Goal: Task Accomplishment & Management: Use online tool/utility

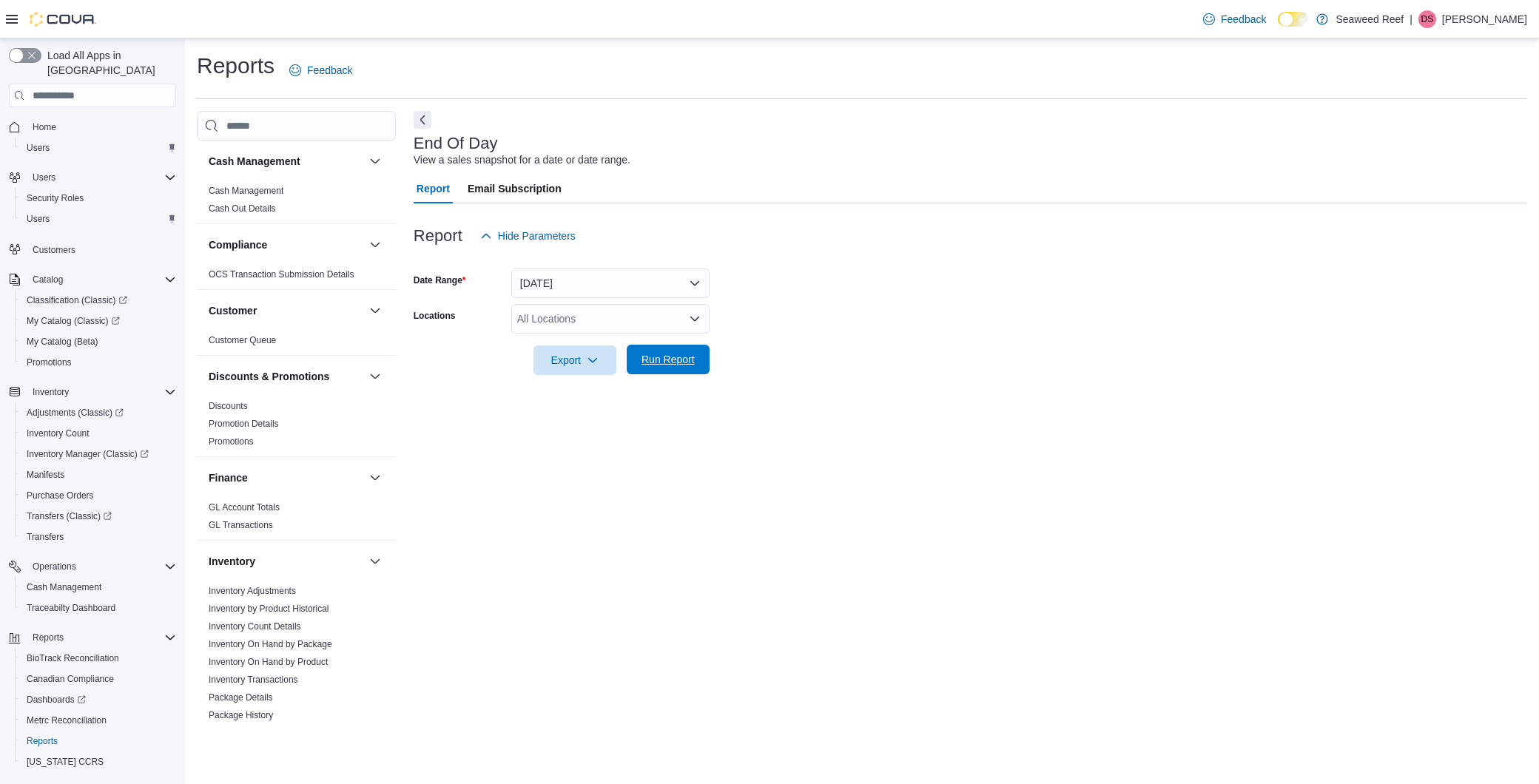
click at [663, 345] on span "Run Report" at bounding box center [667, 359] width 65 height 29
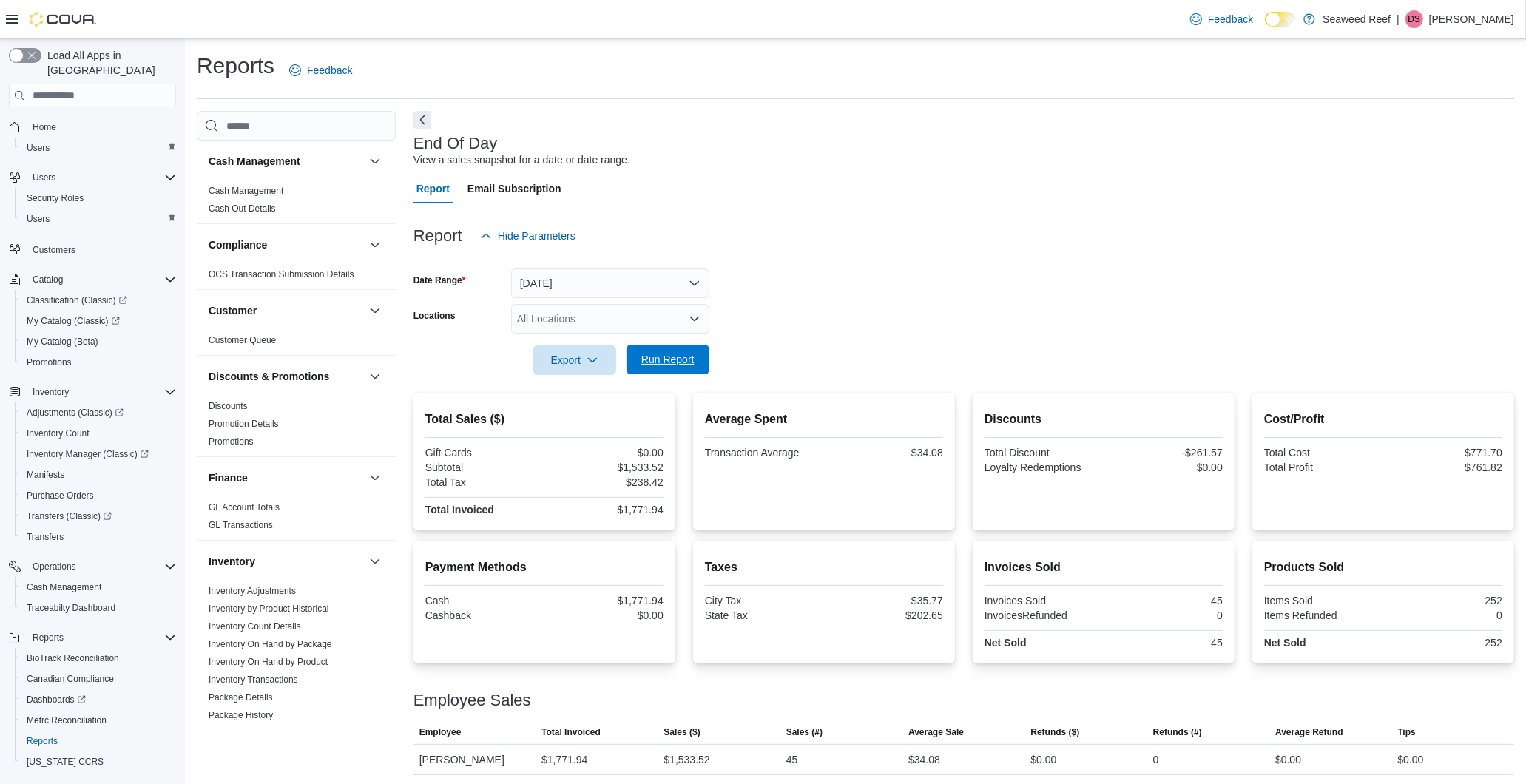
click at [672, 358] on span "Run Report" at bounding box center [668, 359] width 54 height 15
click at [680, 352] on span "Run Report" at bounding box center [667, 359] width 65 height 29
click at [668, 357] on span "Run Report" at bounding box center [668, 357] width 54 height 15
click at [659, 351] on span "Run Report" at bounding box center [668, 357] width 54 height 15
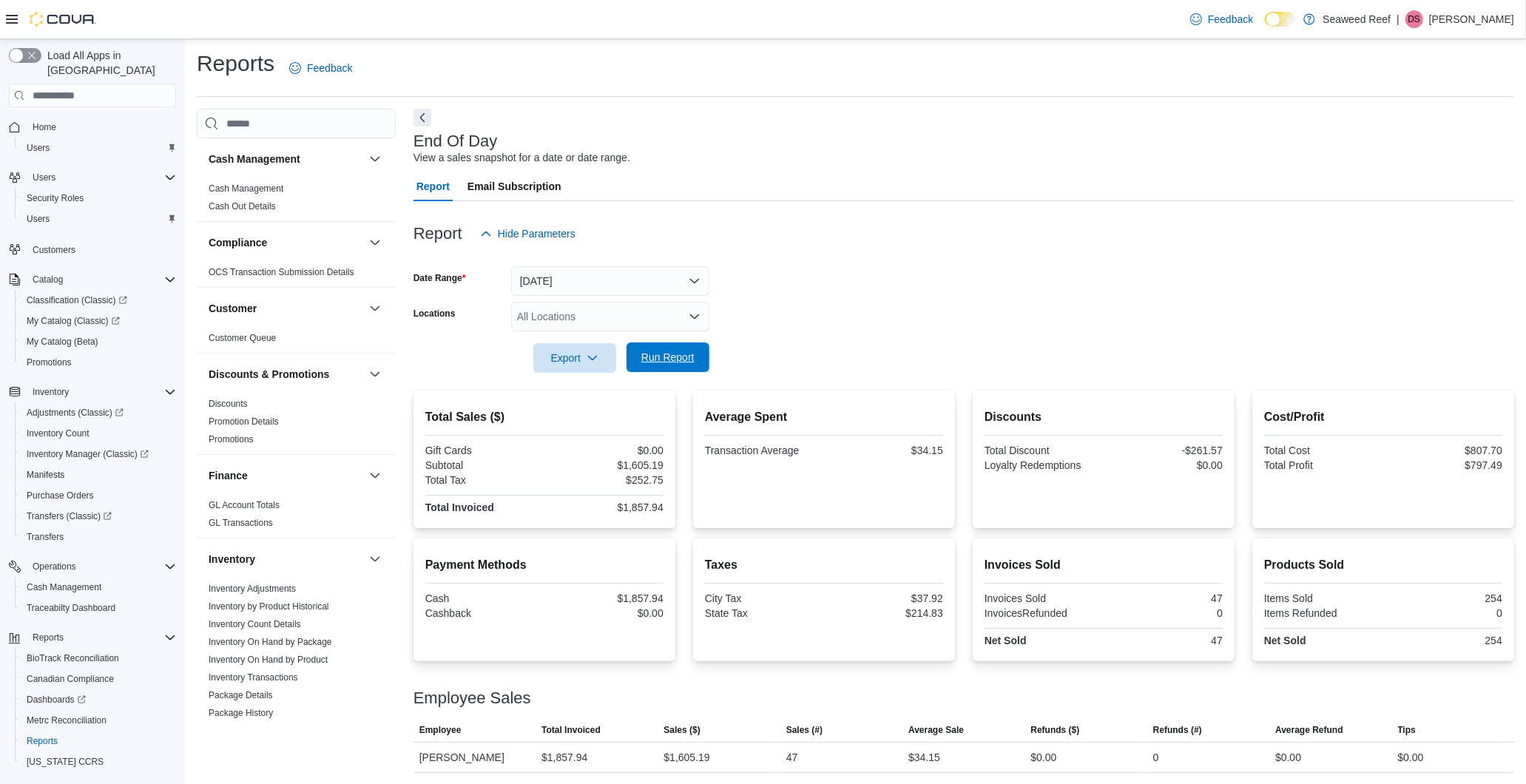
click at [674, 353] on span "Run Report" at bounding box center [668, 357] width 54 height 15
click at [683, 353] on span "Run Report" at bounding box center [668, 357] width 54 height 15
click at [686, 355] on span "Run Report" at bounding box center [668, 357] width 54 height 15
click at [668, 354] on span "Run Report" at bounding box center [668, 357] width 54 height 15
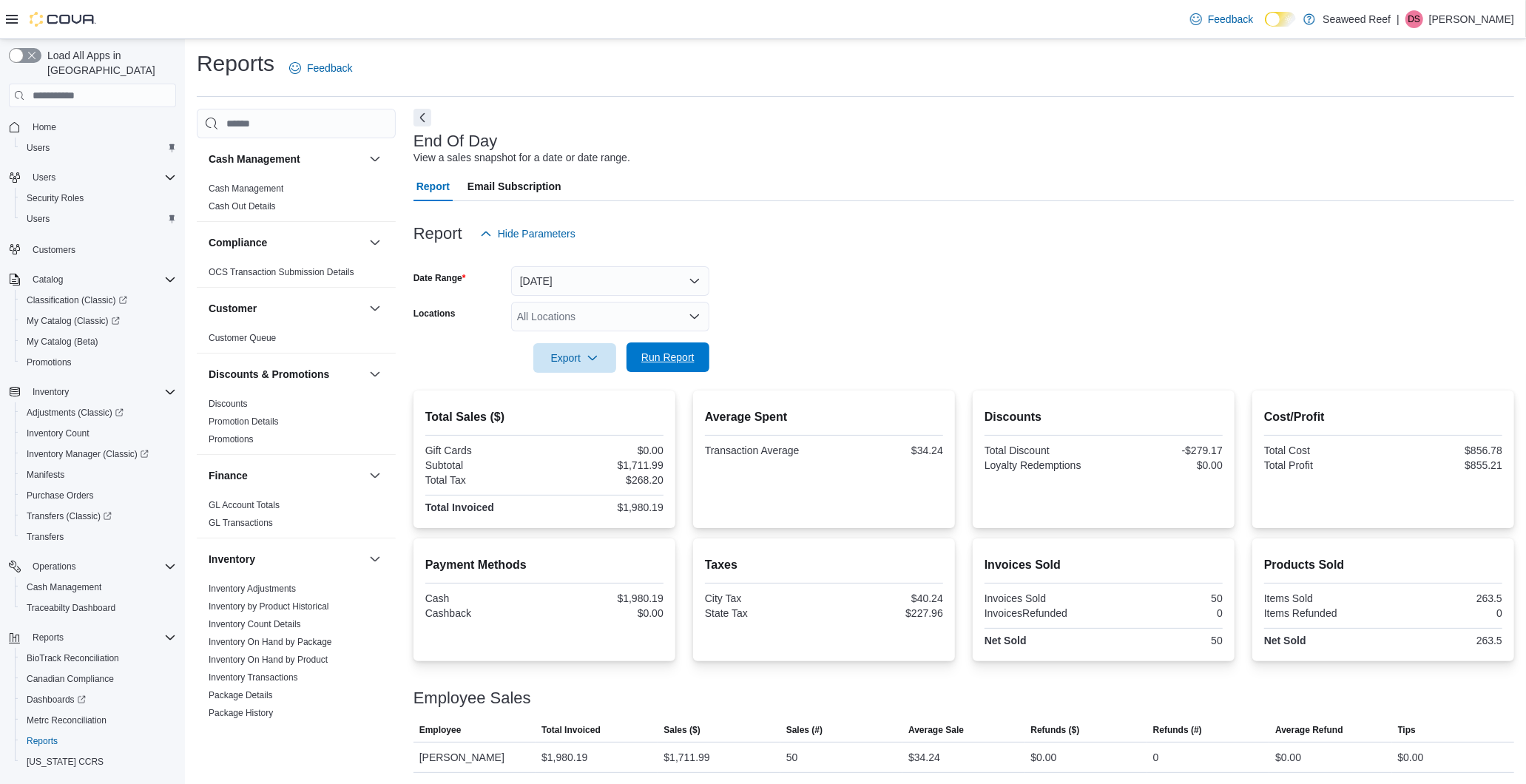
click at [683, 359] on span "Run Report" at bounding box center [668, 357] width 54 height 15
click at [668, 351] on span "Run Report" at bounding box center [668, 357] width 54 height 15
click at [664, 363] on span "Run Report" at bounding box center [668, 357] width 54 height 15
click at [651, 363] on span "Run Report" at bounding box center [668, 359] width 54 height 15
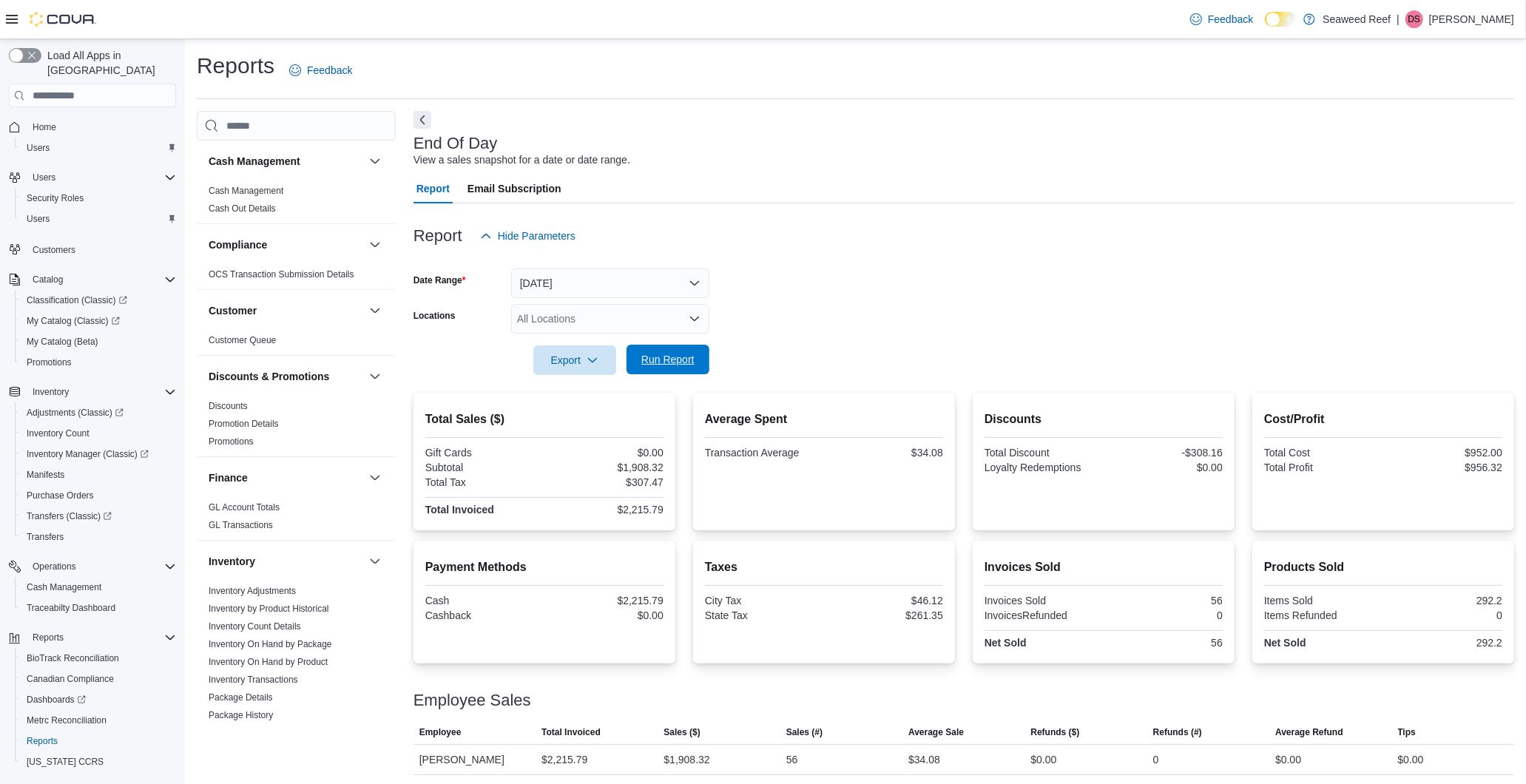
click at [651, 361] on span "Run Report" at bounding box center [668, 359] width 54 height 15
drag, startPoint x: 807, startPoint y: 762, endPoint x: 782, endPoint y: 762, distance: 25.0
click at [782, 762] on tr "Employee David Schwab Total Invoiced $2,215.79 Sales ($) $1,908.32 Sales (#) 56…" at bounding box center [964, 757] width 1101 height 30
drag, startPoint x: 782, startPoint y: 762, endPoint x: 679, endPoint y: 674, distance: 135.5
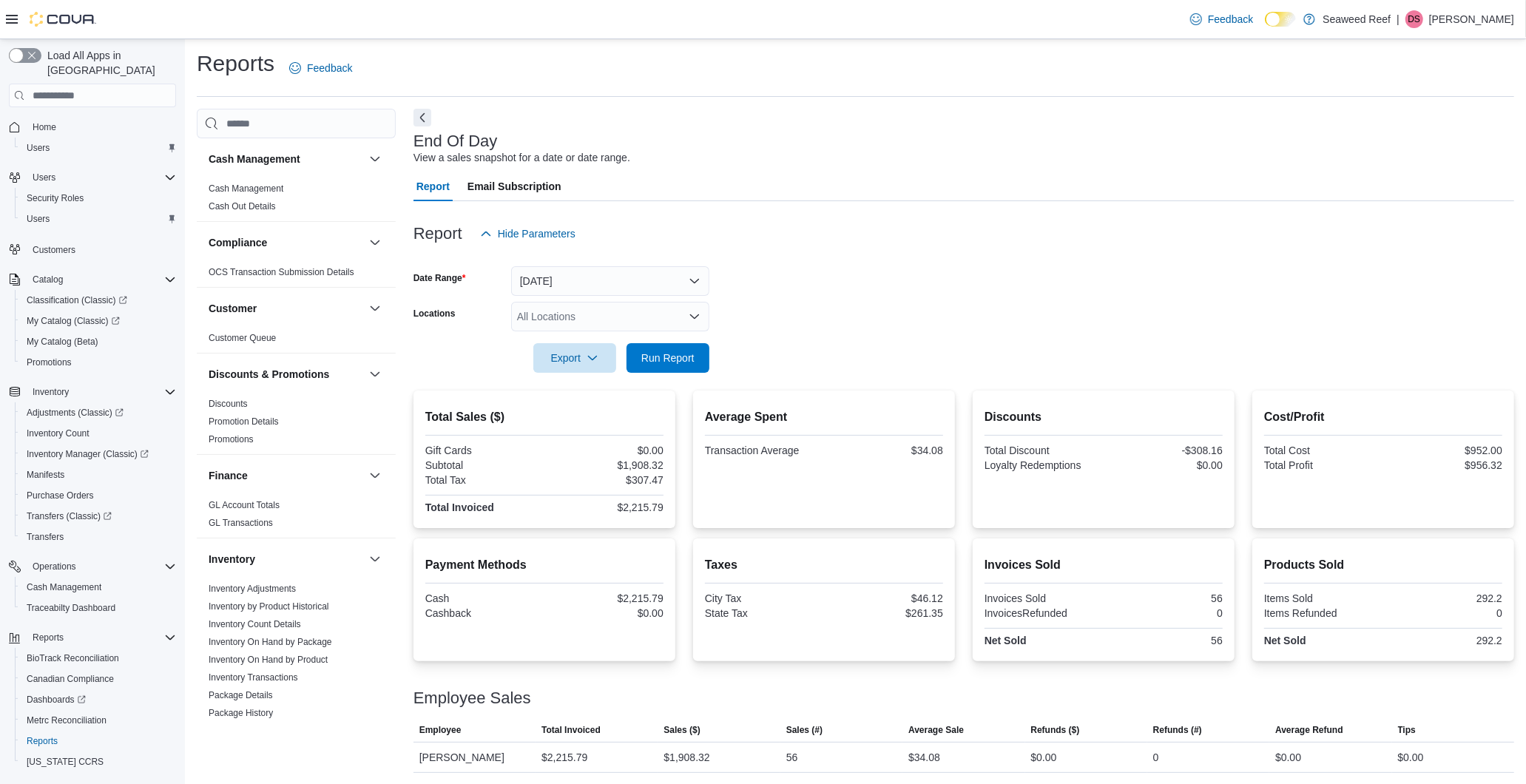
click at [679, 674] on div at bounding box center [964, 680] width 1101 height 18
click at [43, 121] on span "Home" at bounding box center [44, 127] width 23 height 12
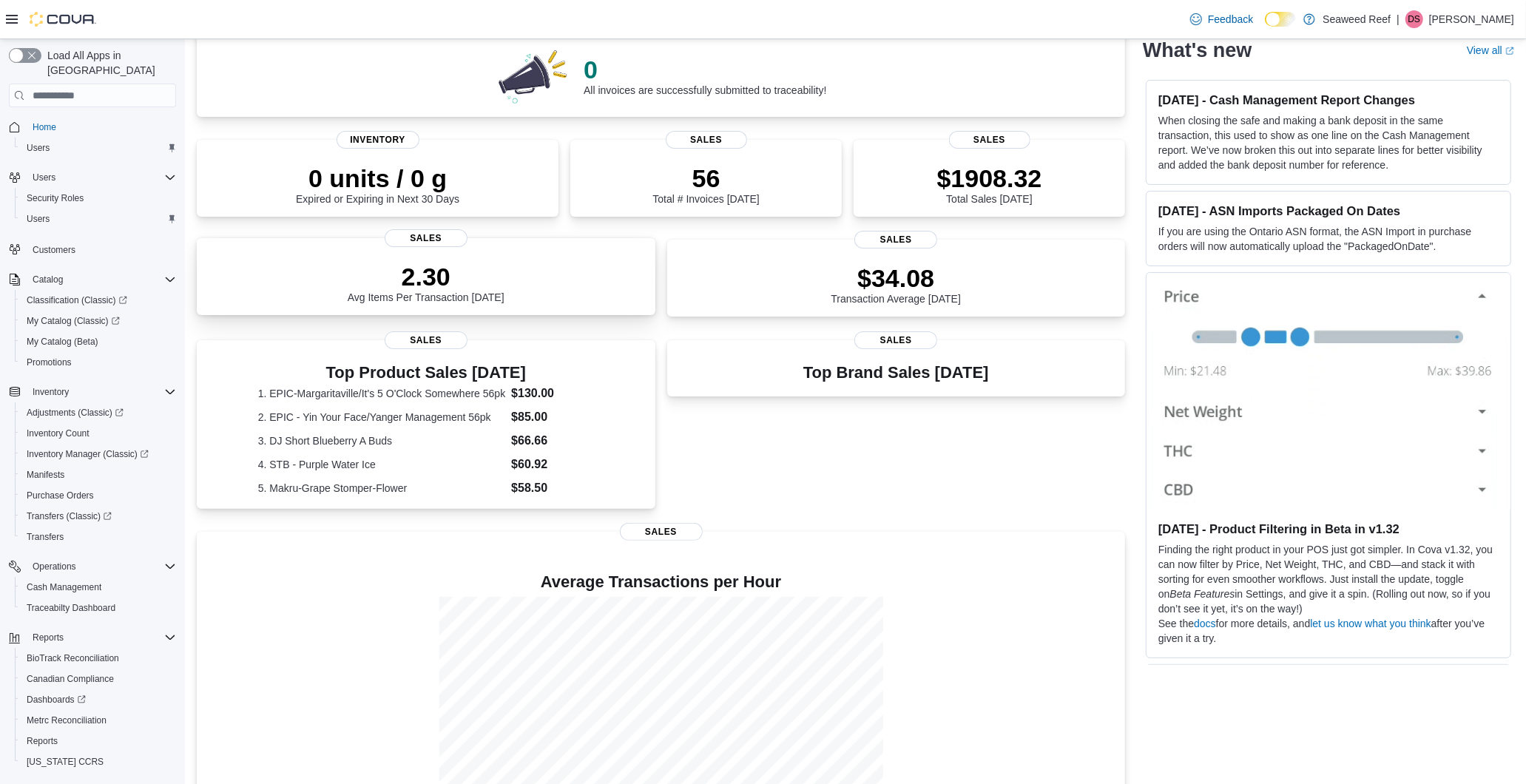
scroll to position [164, 0]
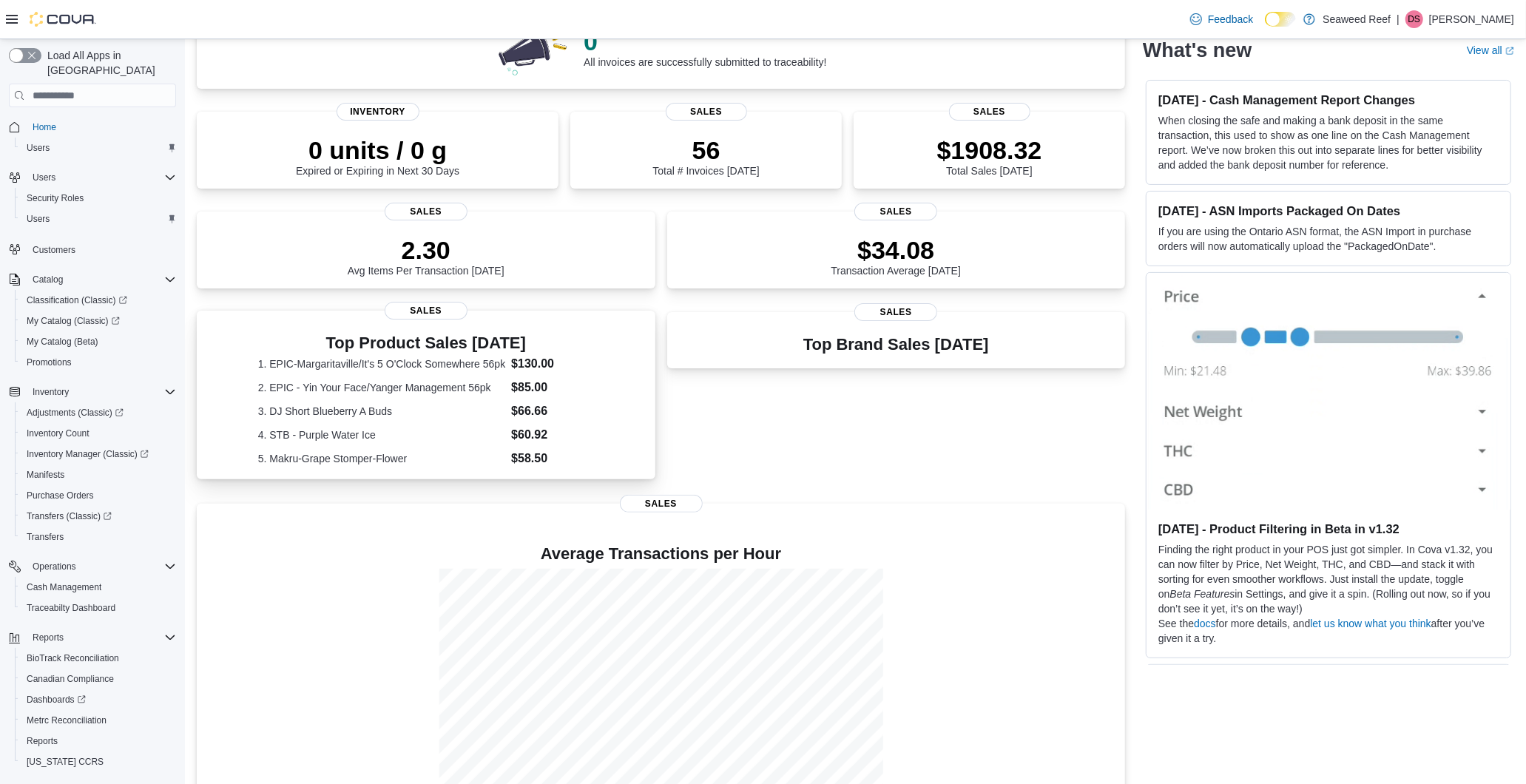
click at [537, 364] on dd "$130.00" at bounding box center [553, 363] width 83 height 18
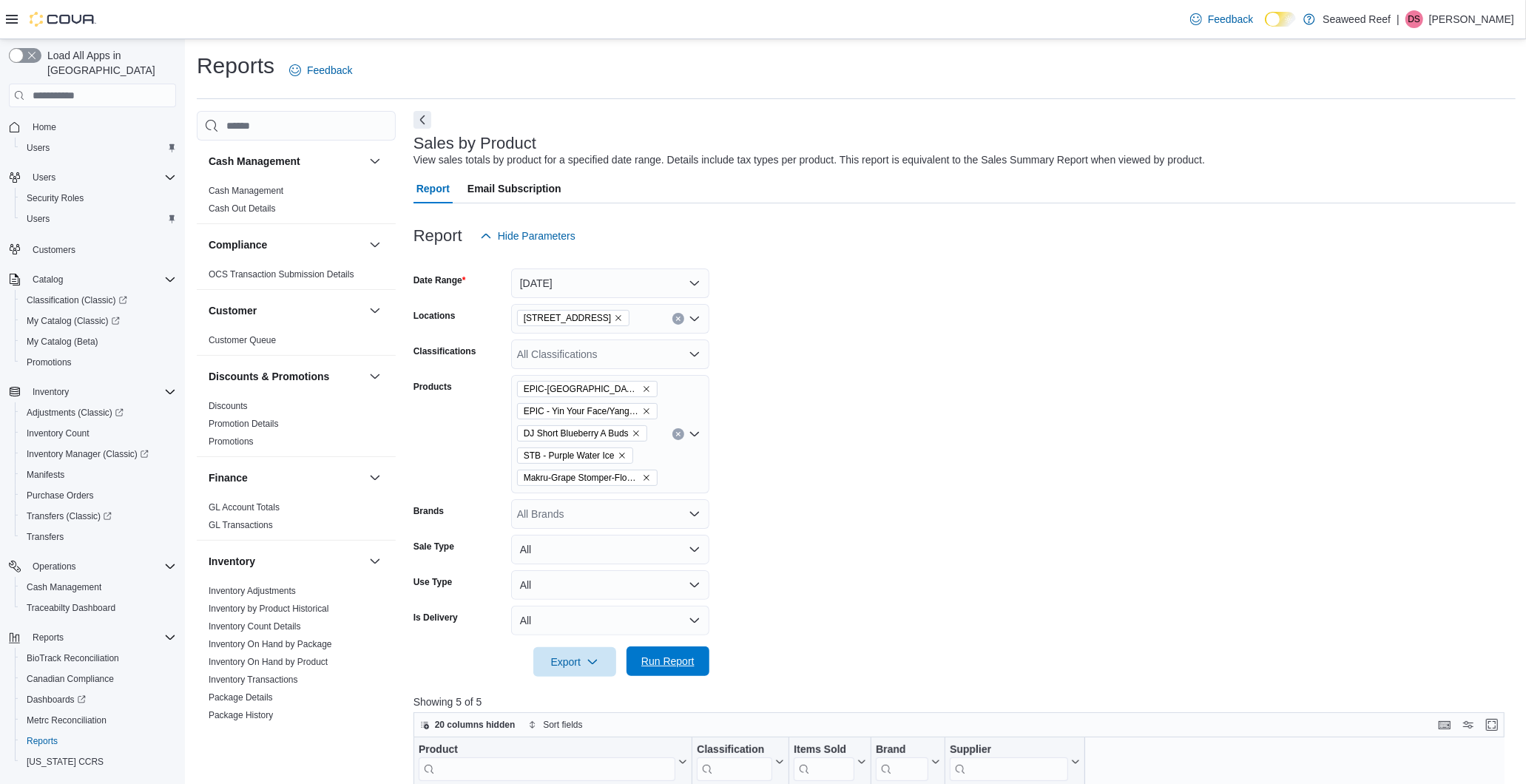
click at [683, 665] on span "Run Report" at bounding box center [668, 661] width 54 height 15
click at [419, 127] on button "Next" at bounding box center [422, 119] width 18 height 18
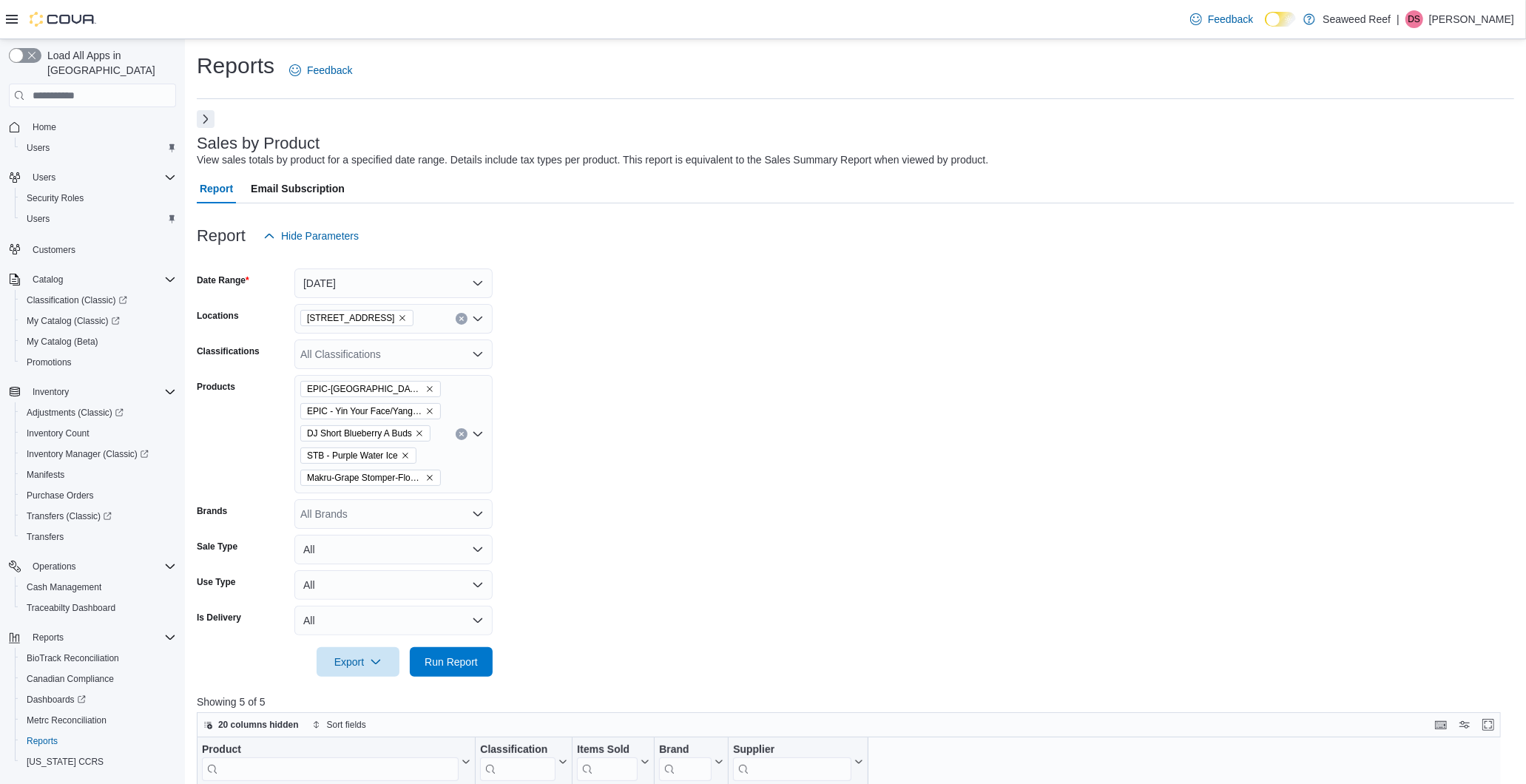
click at [206, 121] on button "Next" at bounding box center [205, 119] width 18 height 18
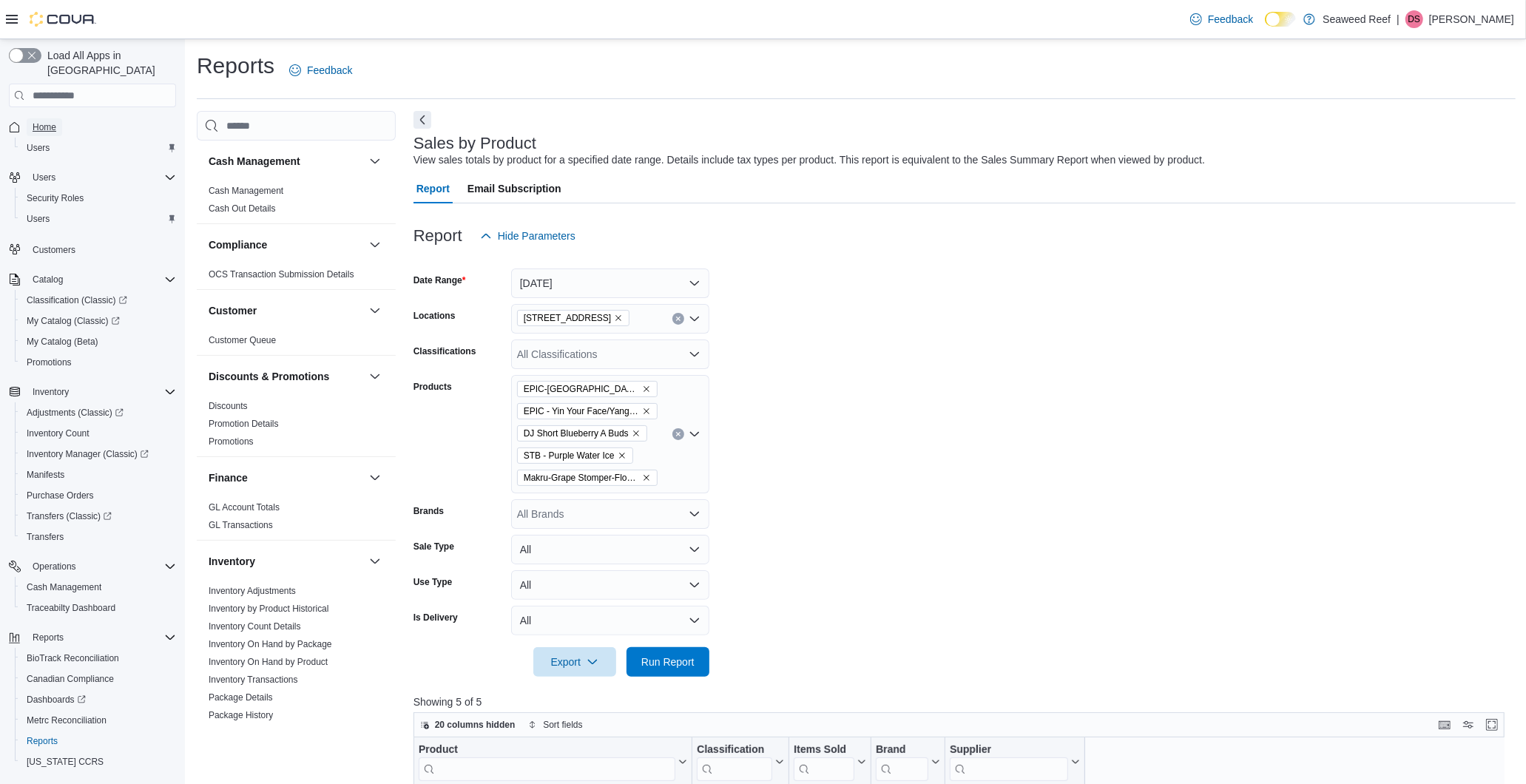
click at [46, 121] on span "Home" at bounding box center [44, 127] width 23 height 12
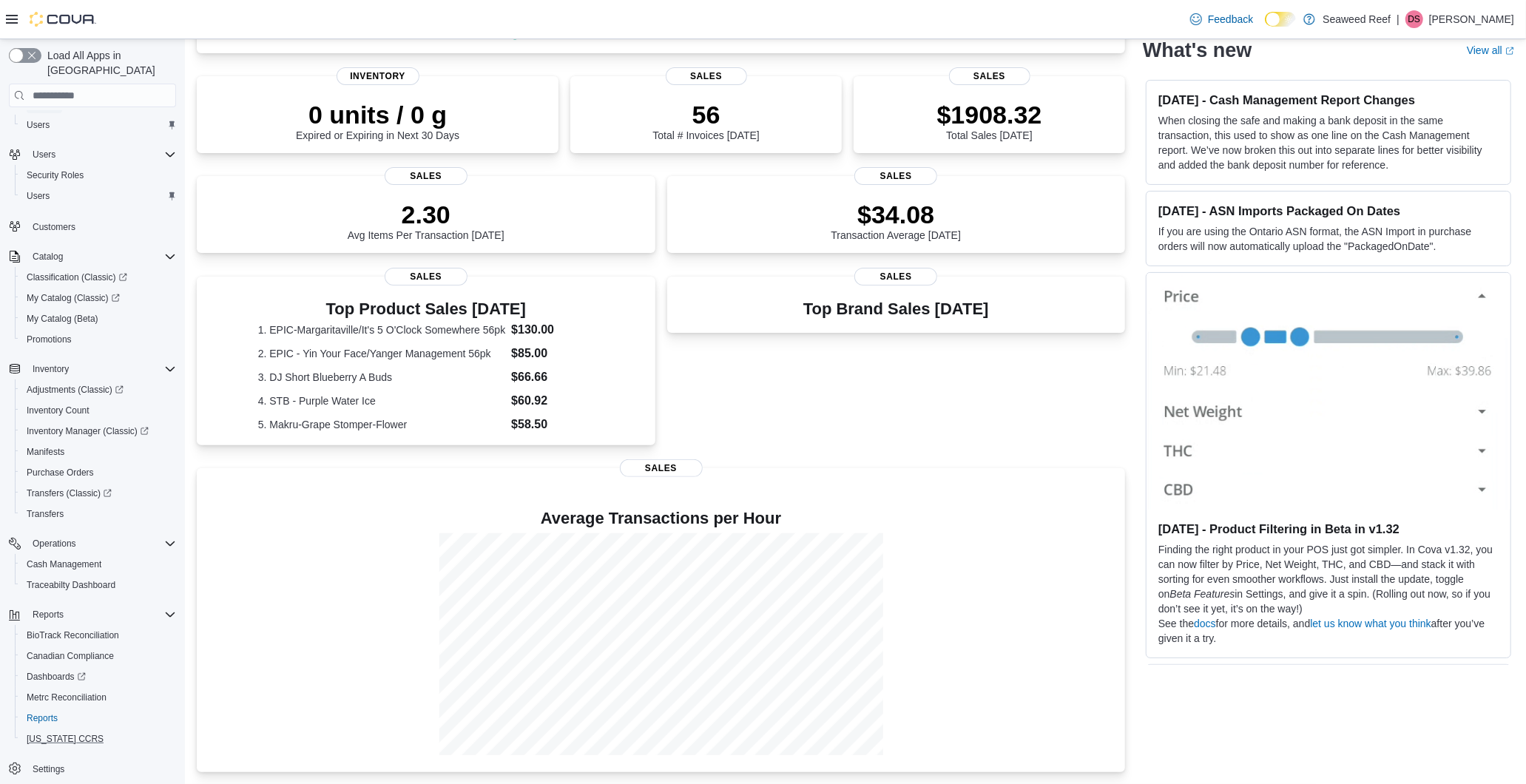
scroll to position [29, 0]
click at [41, 705] on span "Reports" at bounding box center [42, 711] width 31 height 12
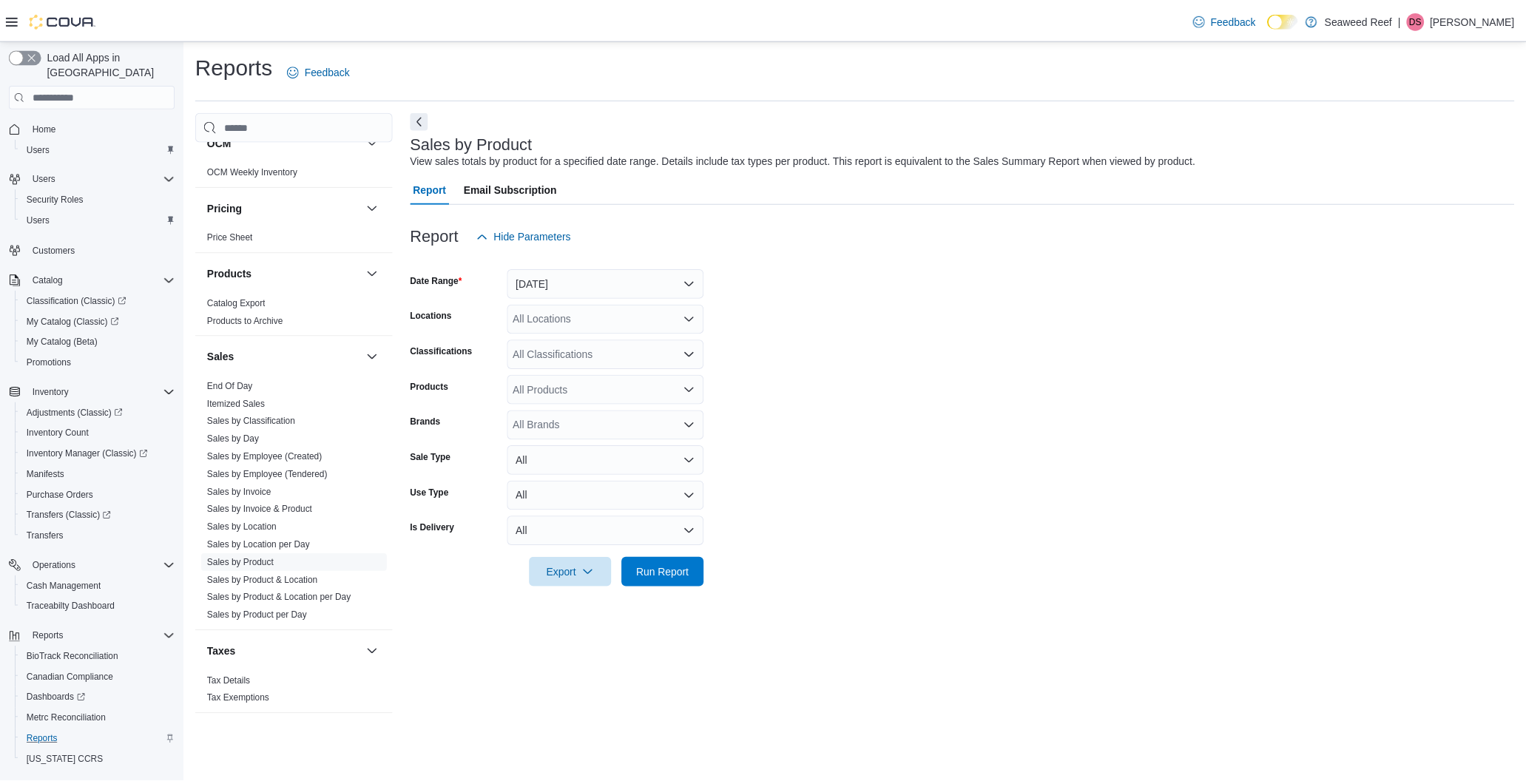
scroll to position [832, 0]
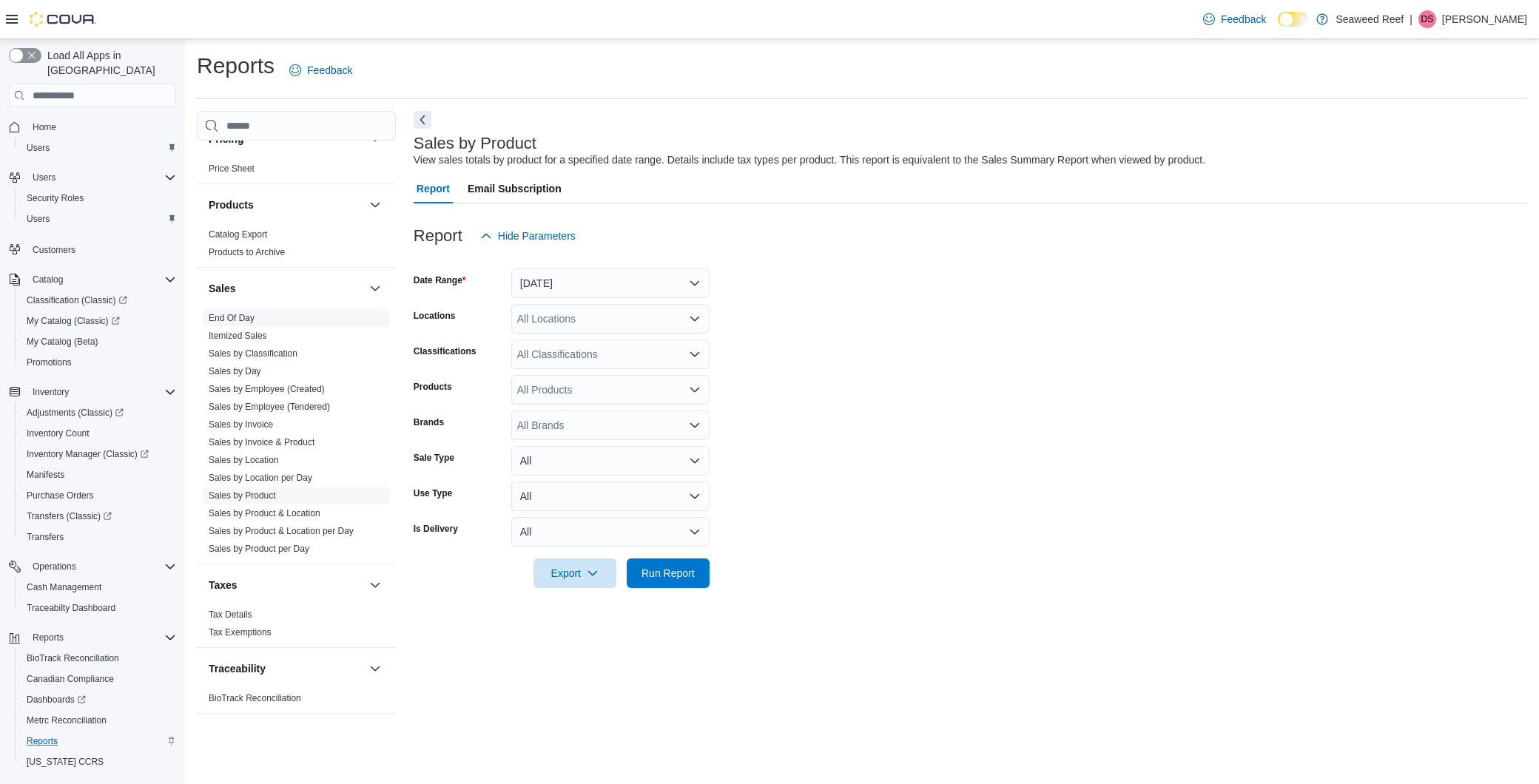
click at [234, 322] on link "End Of Day" at bounding box center [231, 318] width 46 height 10
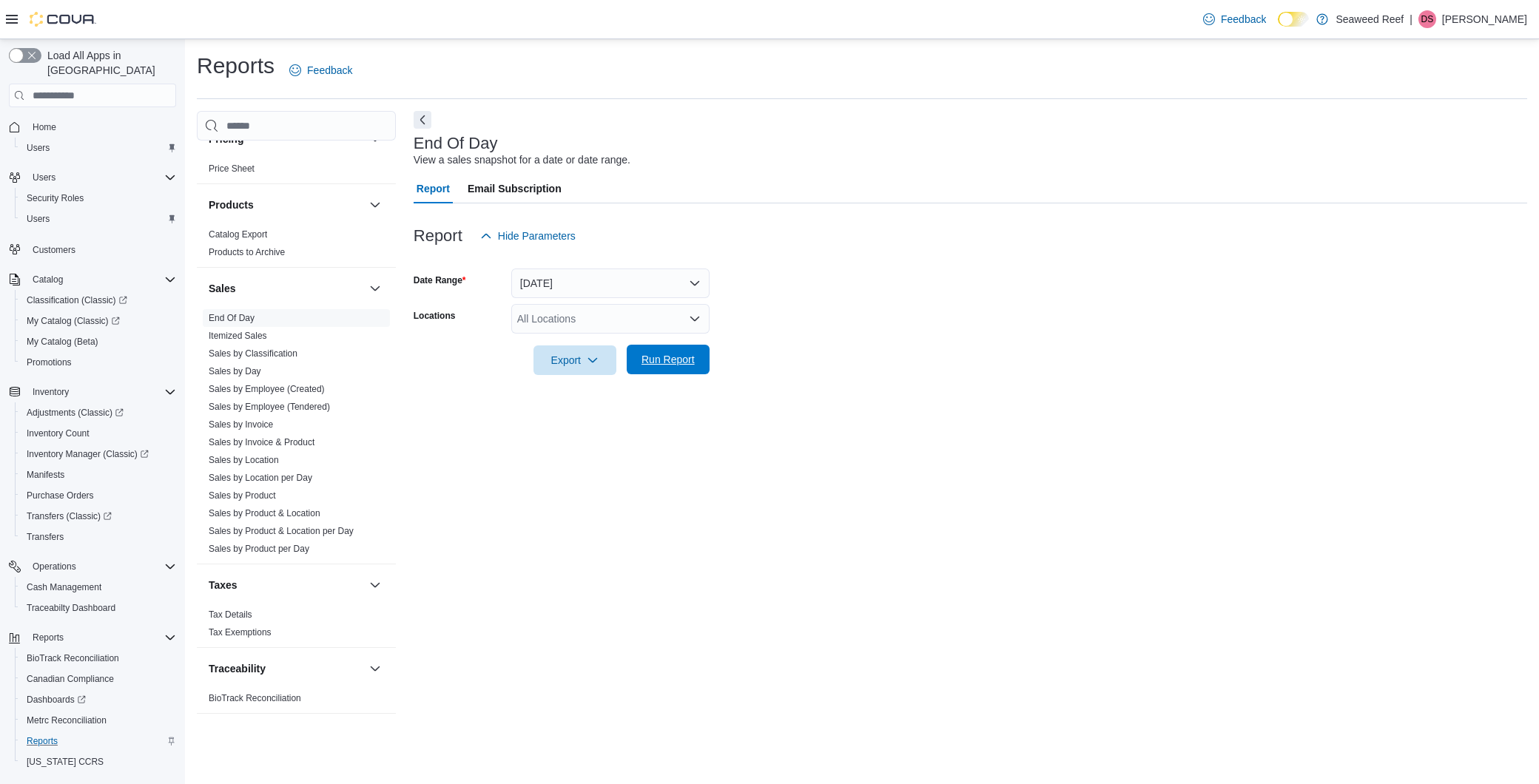
click at [699, 377] on div "Report Hide Parameters Date Range Today Locations All Locations Export Run Repo…" at bounding box center [970, 298] width 1113 height 190
drag, startPoint x: 699, startPoint y: 368, endPoint x: 709, endPoint y: 372, distance: 10.8
click at [699, 370] on span "Run Report" at bounding box center [667, 360] width 65 height 29
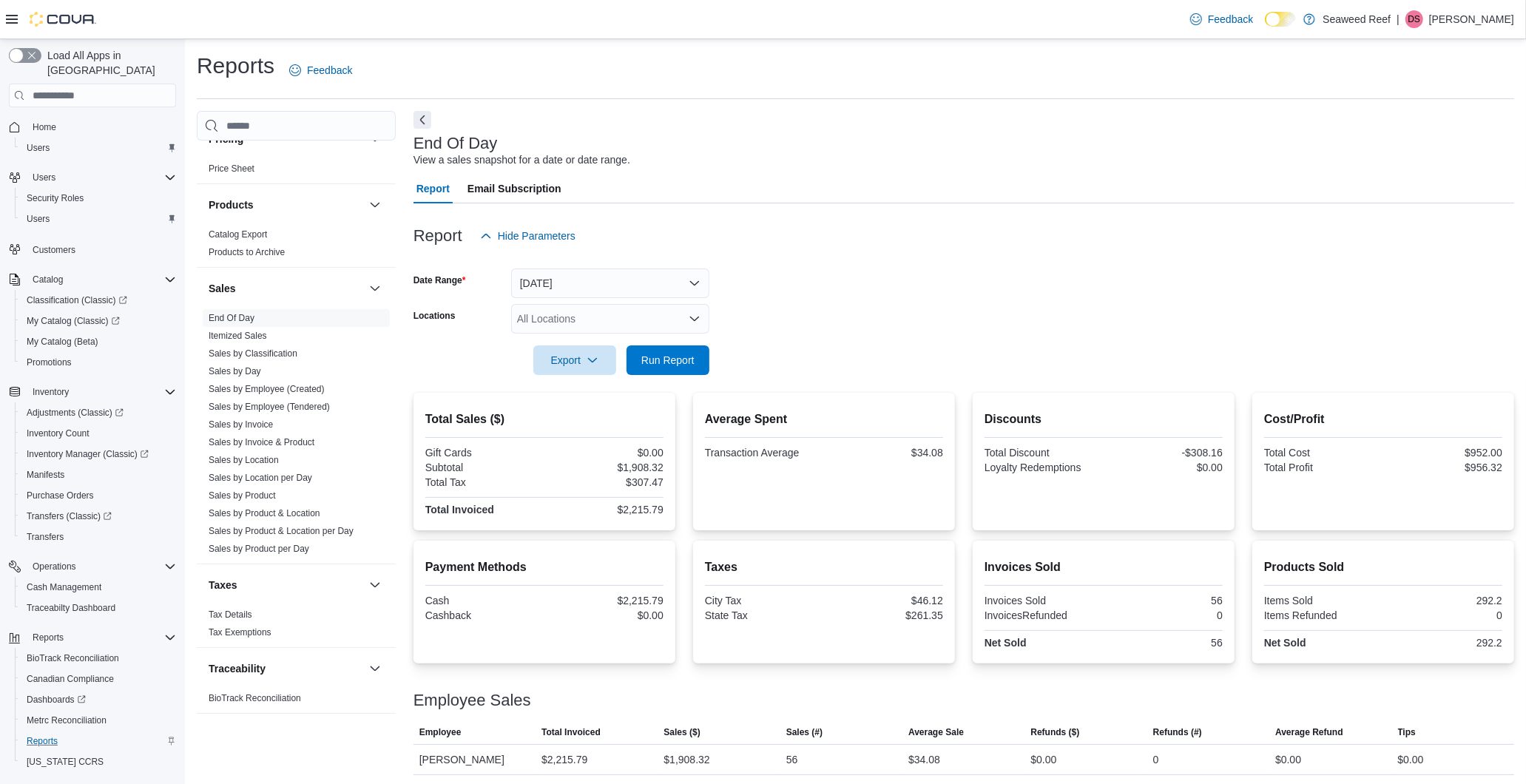
click at [602, 416] on h2 "Total Sales ($)" at bounding box center [544, 419] width 238 height 18
drag, startPoint x: 689, startPoint y: 369, endPoint x: 699, endPoint y: 374, distance: 11.2
click at [690, 370] on span "Run Report" at bounding box center [667, 359] width 65 height 29
click at [699, 374] on div "Export Run Report" at bounding box center [562, 360] width 296 height 29
click at [639, 322] on div "All Locations" at bounding box center [610, 318] width 198 height 29
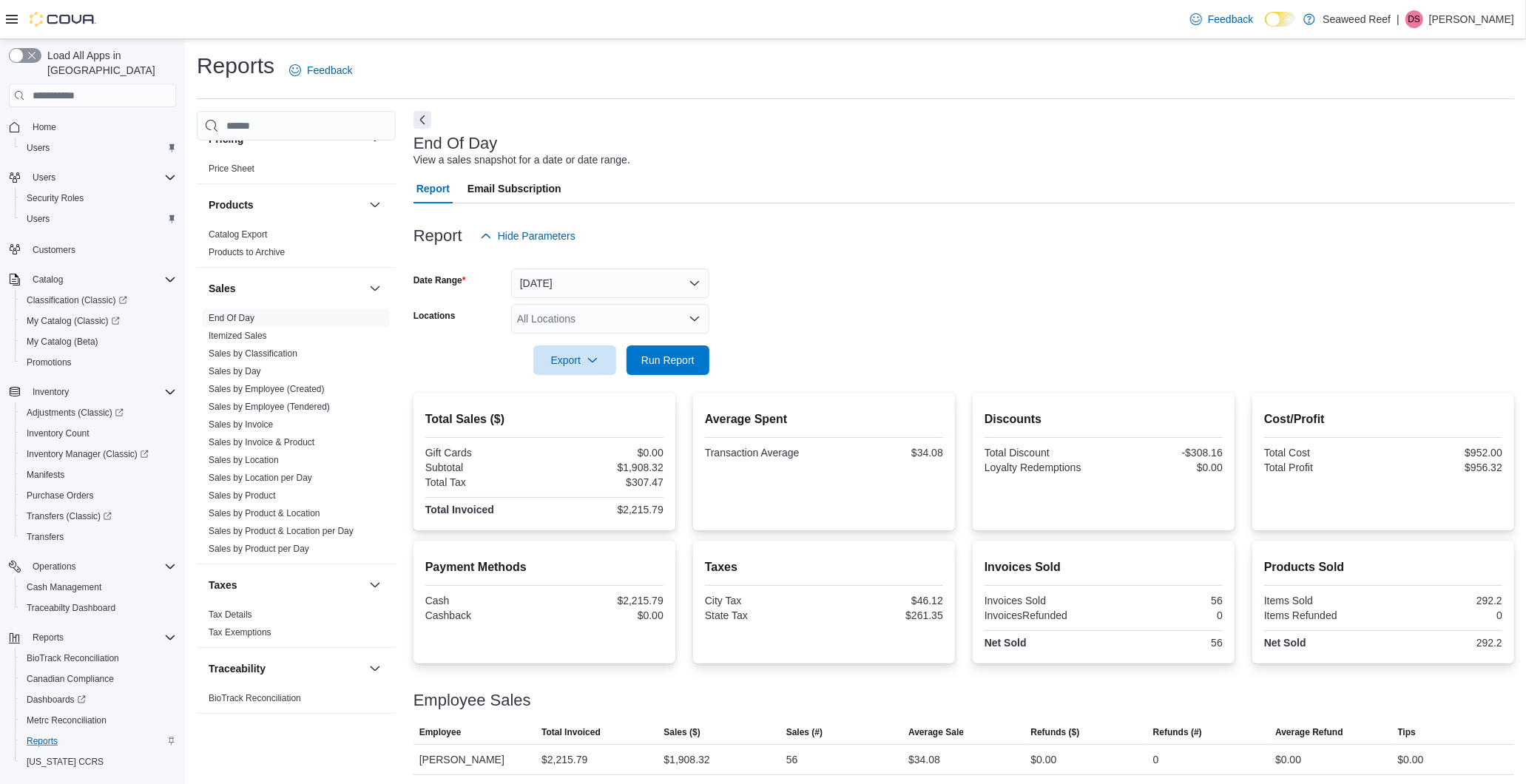
drag, startPoint x: 809, startPoint y: 320, endPoint x: 796, endPoint y: 312, distance: 15.3
click at [809, 319] on form "Date Range Today Locations All Locations Export Run Report" at bounding box center [964, 313] width 1101 height 125
click at [699, 352] on span "Run Report" at bounding box center [667, 359] width 65 height 29
click at [782, 327] on form "Date Range Today Locations All Locations Export Run Report" at bounding box center [964, 313] width 1101 height 125
